Goal: Find specific page/section: Find specific page/section

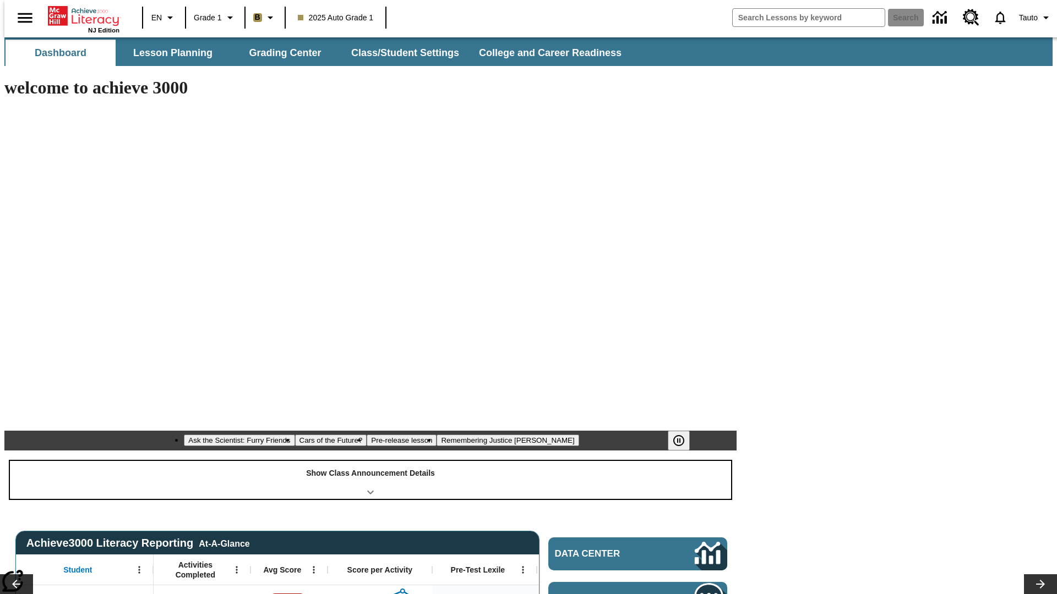
click at [370, 461] on div "Show Class Announcement Details" at bounding box center [370, 480] width 721 height 38
